Goal: Communication & Community: Ask a question

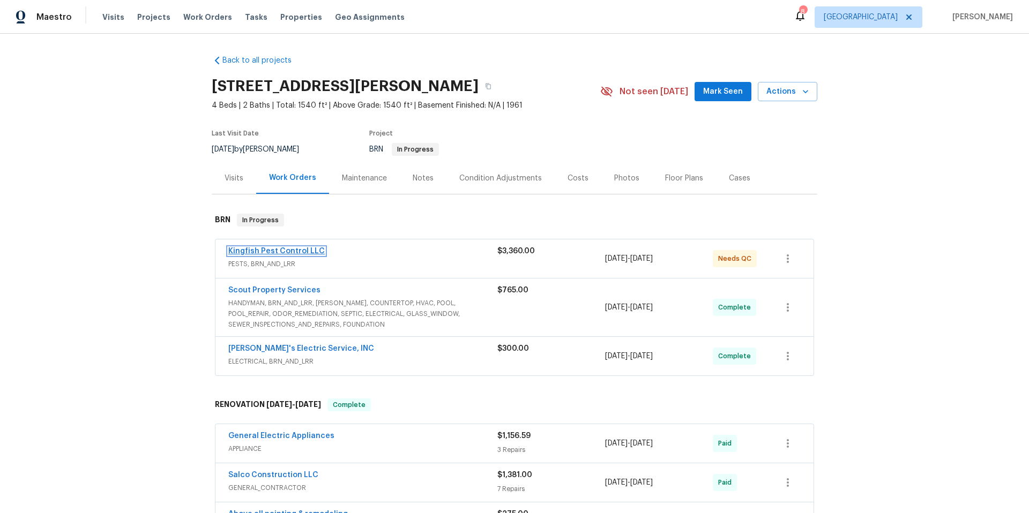
click at [286, 251] on link "Kingfish Pest Control LLC" at bounding box center [276, 252] width 96 height 8
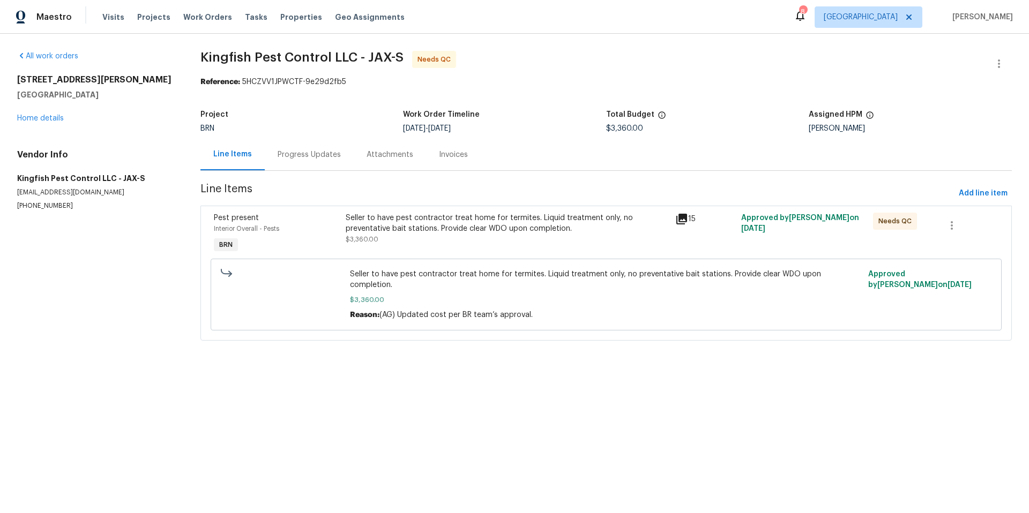
click at [324, 153] on div "Progress Updates" at bounding box center [309, 154] width 63 height 11
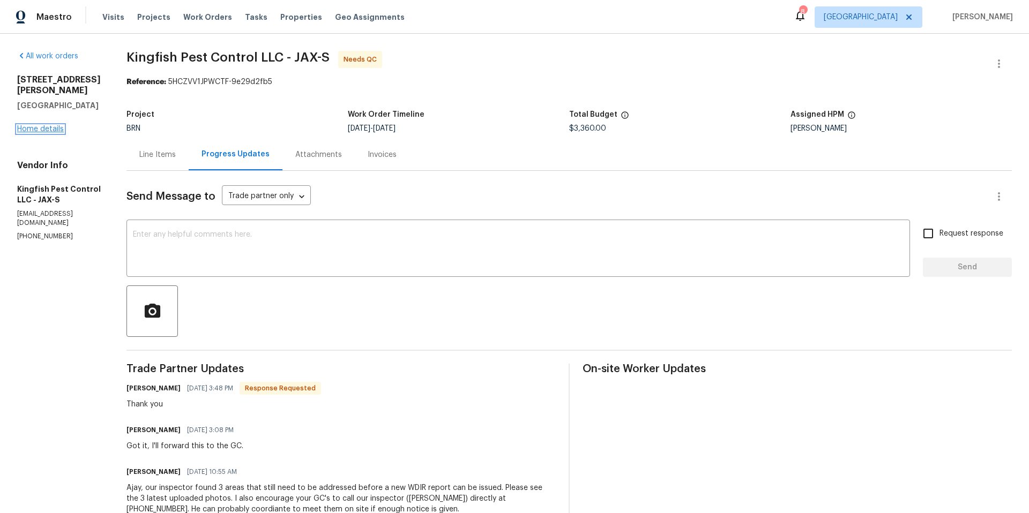
click at [54, 125] on link "Home details" at bounding box center [40, 129] width 47 height 8
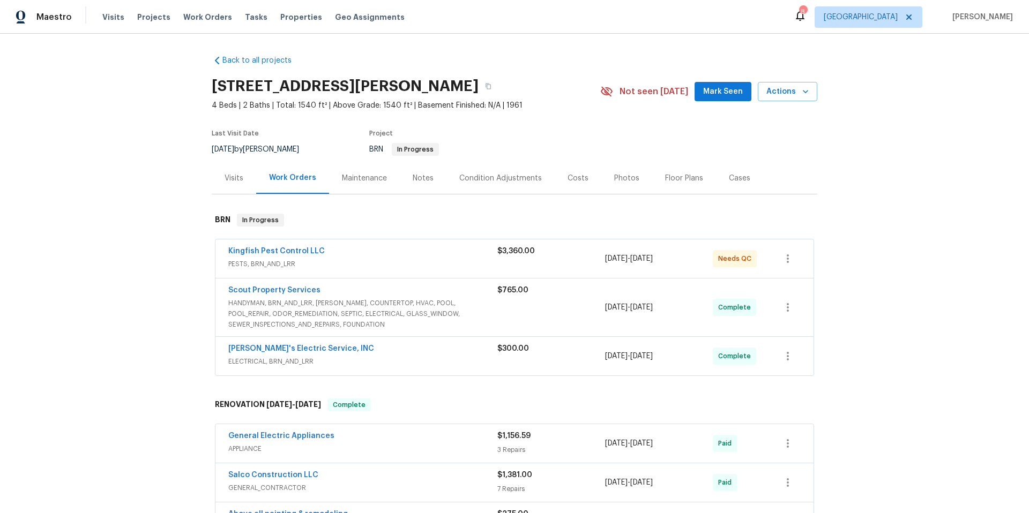
click at [295, 286] on span "Scout Property Services" at bounding box center [274, 290] width 92 height 11
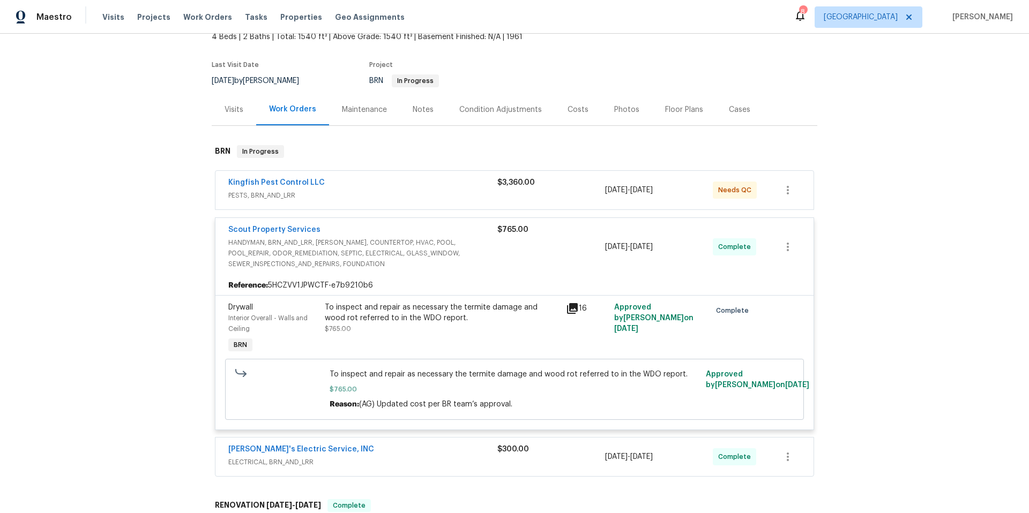
scroll to position [69, 0]
click at [295, 233] on link "Scout Property Services" at bounding box center [274, 230] width 92 height 8
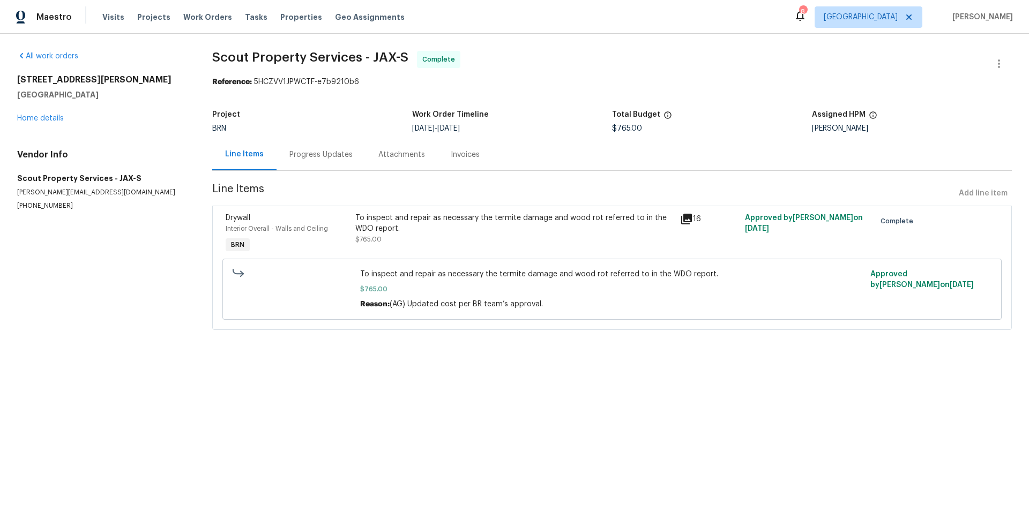
click at [326, 159] on div "Progress Updates" at bounding box center [320, 154] width 63 height 11
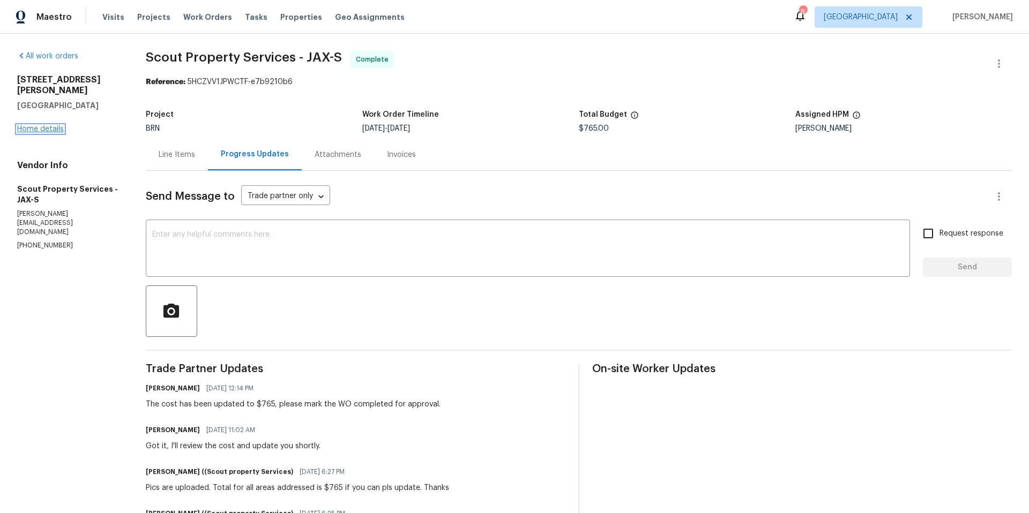
click at [51, 125] on link "Home details" at bounding box center [40, 129] width 47 height 8
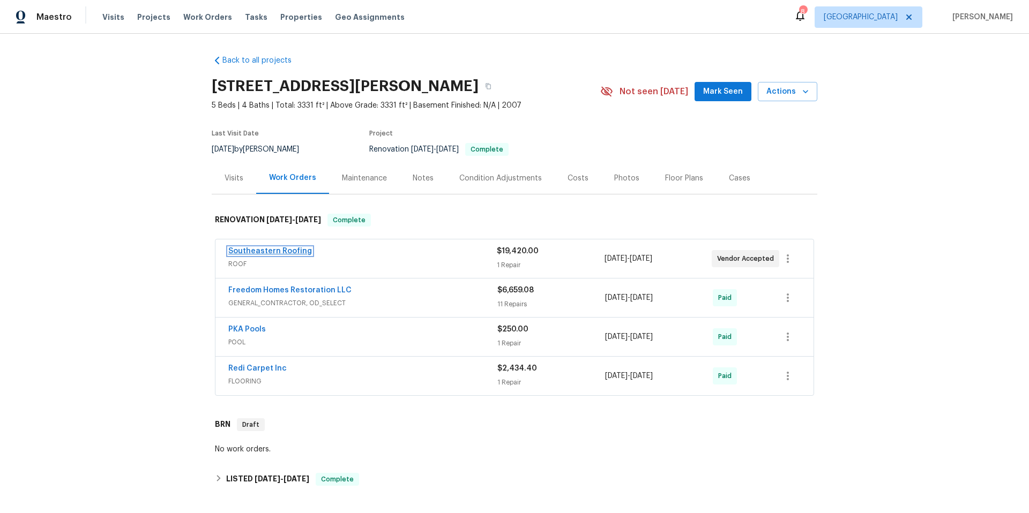
click at [286, 252] on link "Southeastern Roofing" at bounding box center [270, 252] width 84 height 8
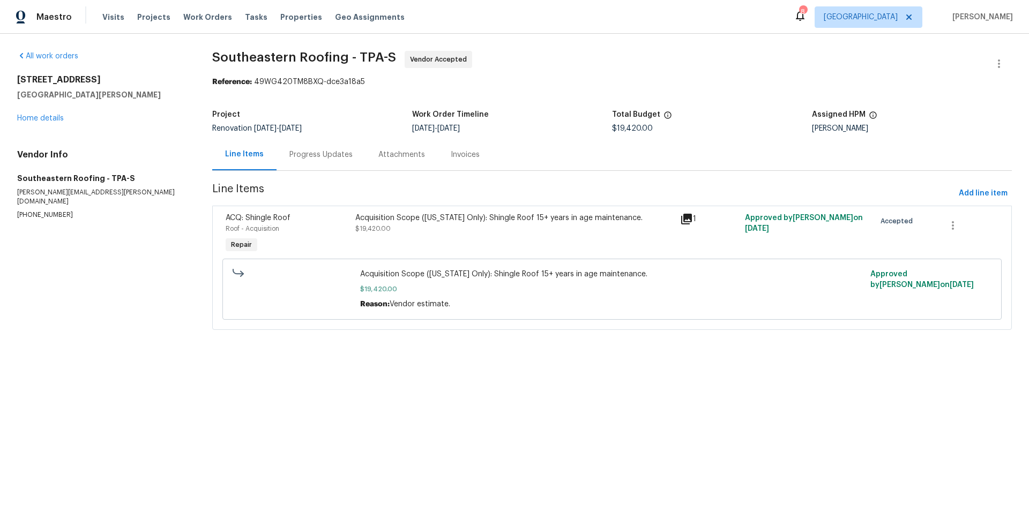
click at [320, 161] on div "Progress Updates" at bounding box center [320, 155] width 89 height 32
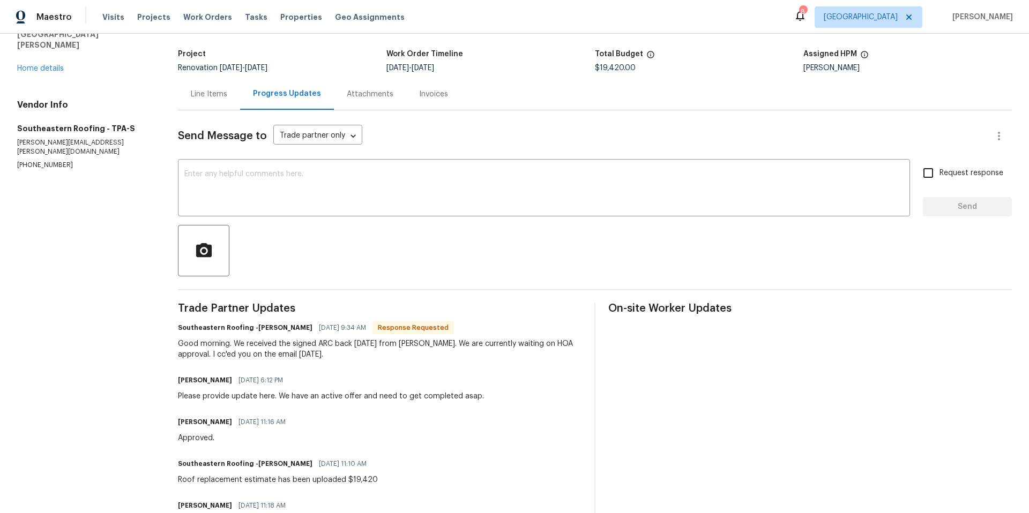
scroll to position [53, 0]
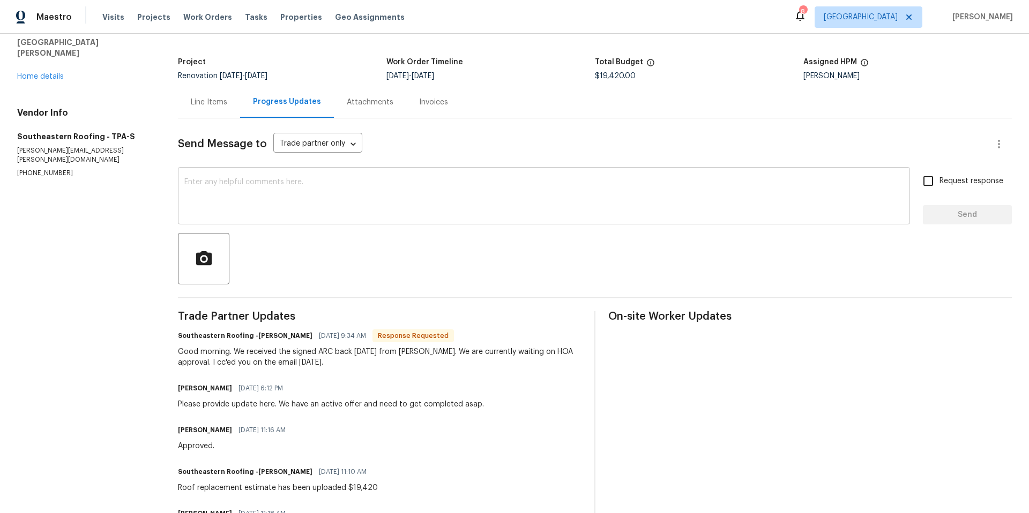
click at [265, 184] on textarea at bounding box center [543, 197] width 719 height 38
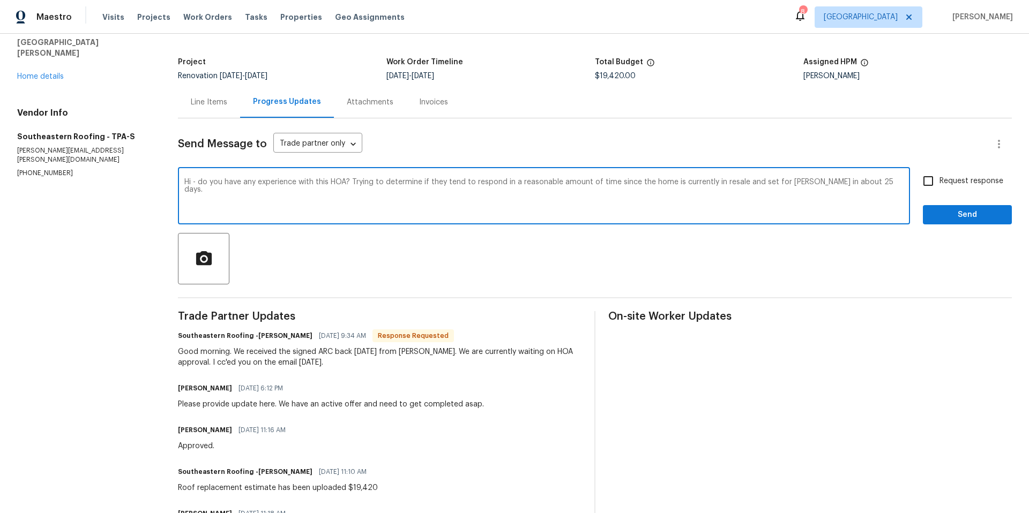
drag, startPoint x: 797, startPoint y: 183, endPoint x: 783, endPoint y: 183, distance: 13.4
click at [783, 183] on textarea "Hi - do you have any experience with this HOA? Trying to determine if they tend…" at bounding box center [543, 197] width 719 height 38
type textarea "Hi - do you have any experience with this HOA? Trying to determine if they tend…"
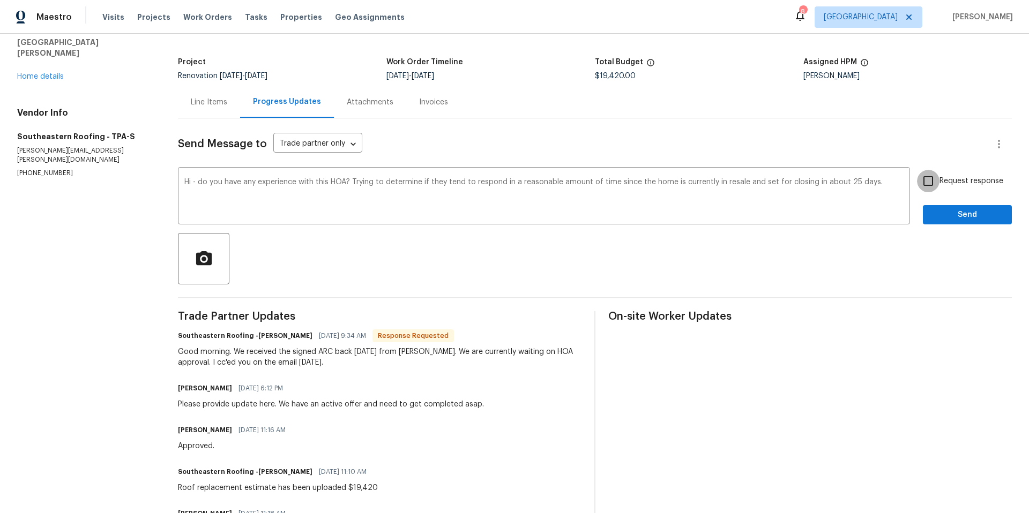
click at [921, 181] on input "Request response" at bounding box center [928, 181] width 23 height 23
checkbox input "true"
click at [941, 215] on span "Send" at bounding box center [967, 214] width 72 height 13
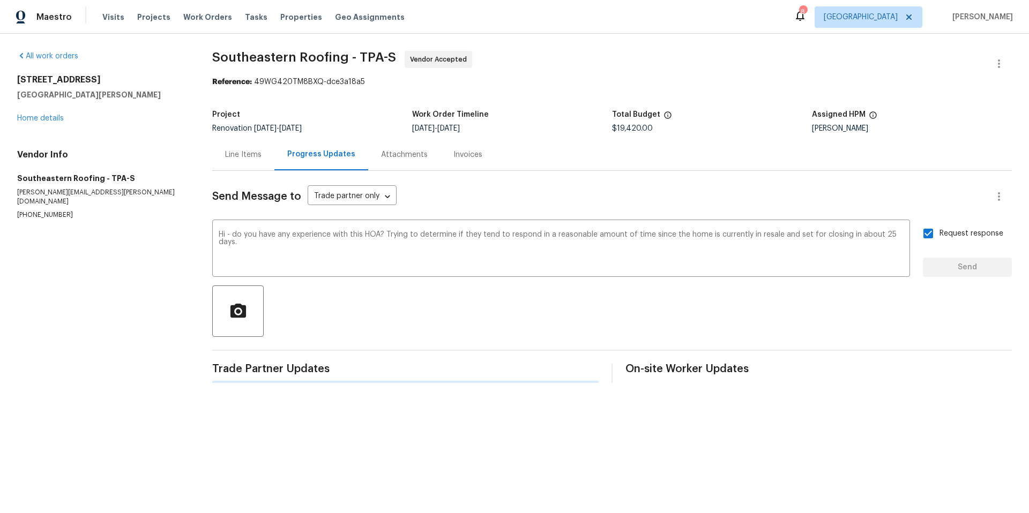
scroll to position [0, 0]
